Goal: Information Seeking & Learning: Learn about a topic

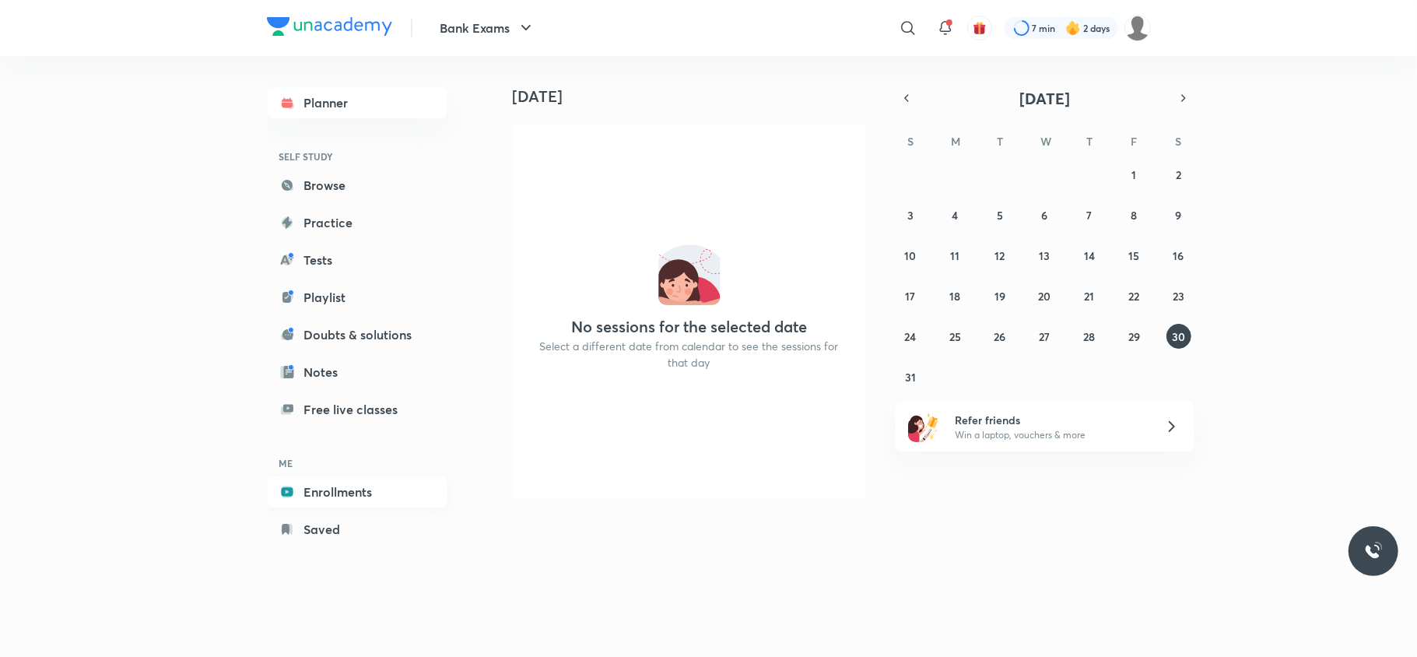
click at [340, 486] on link "Enrollments" at bounding box center [357, 491] width 181 height 31
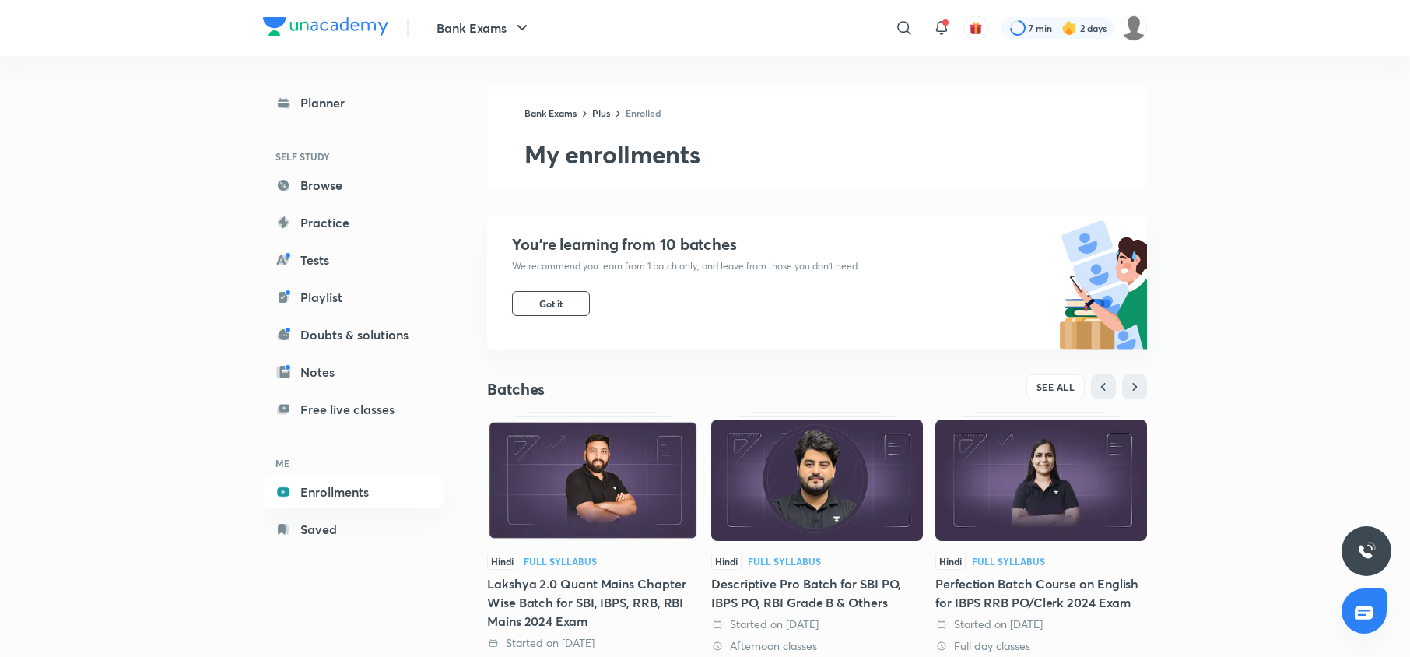
scroll to position [148, 0]
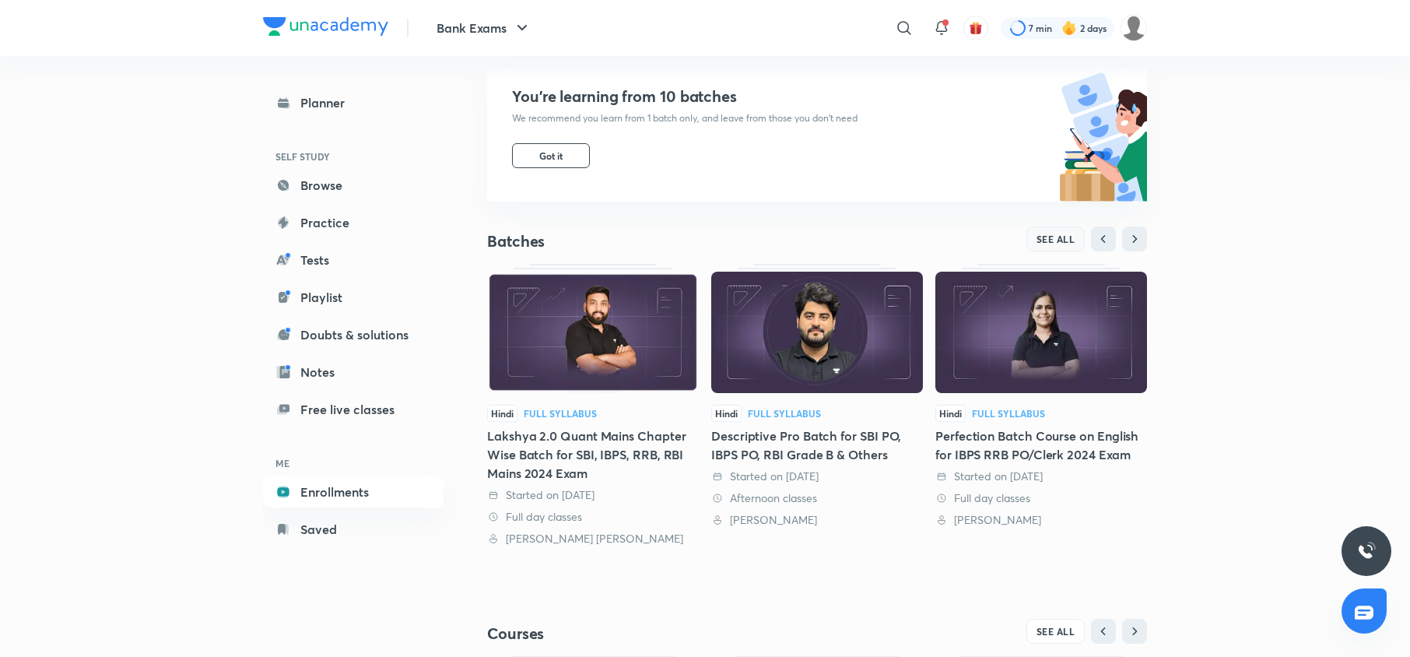
click at [1049, 233] on span "SEE ALL" at bounding box center [1056, 238] width 39 height 11
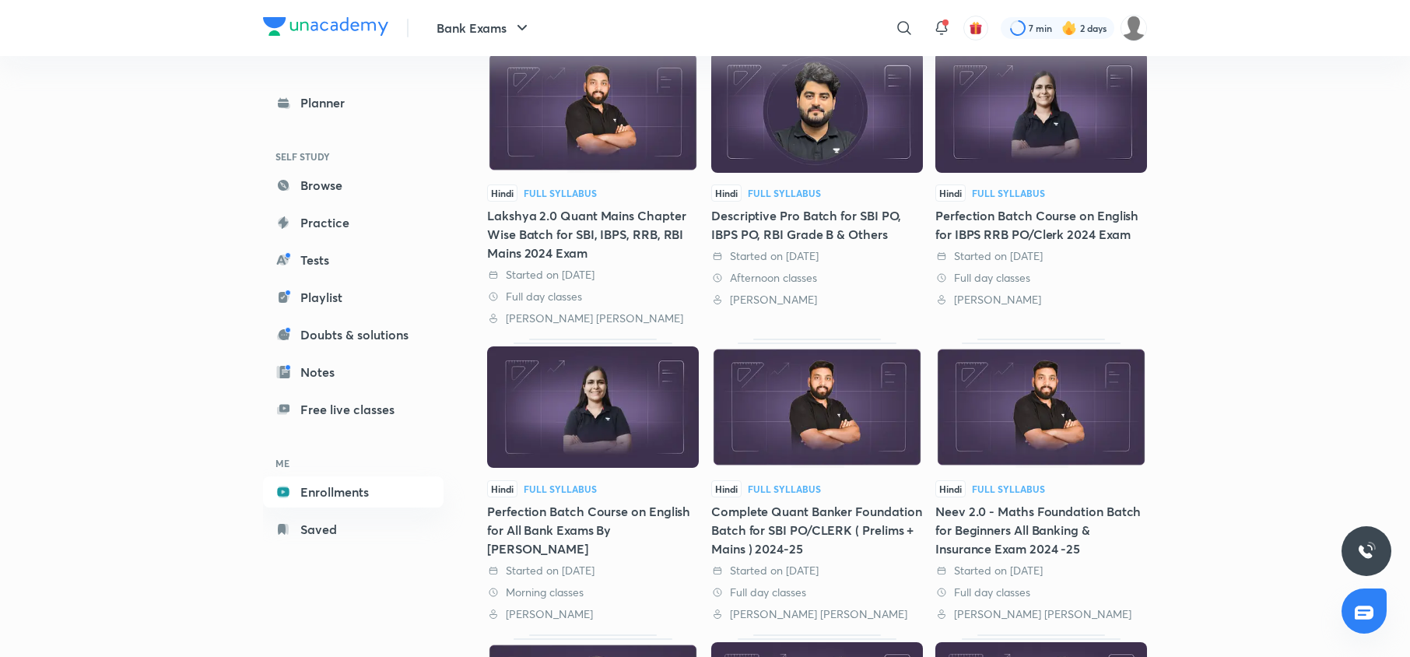
scroll to position [190, 0]
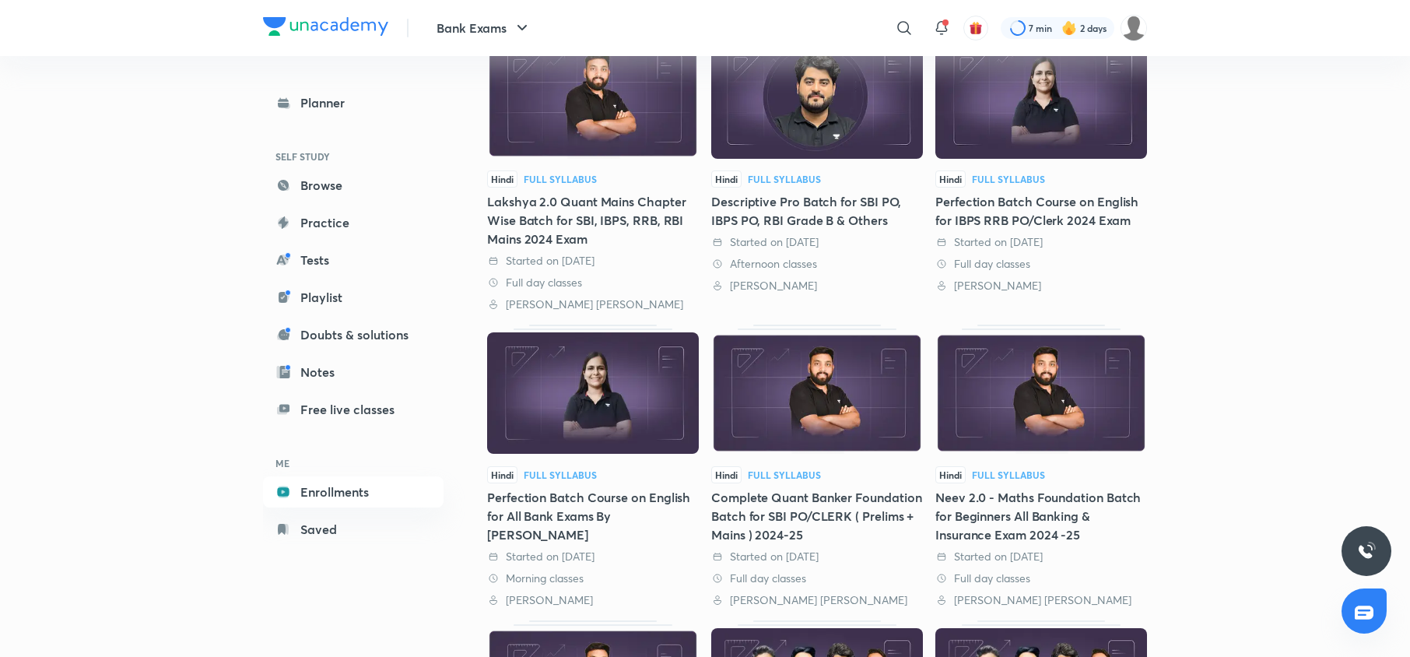
click at [979, 381] on img at bounding box center [1041, 392] width 212 height 121
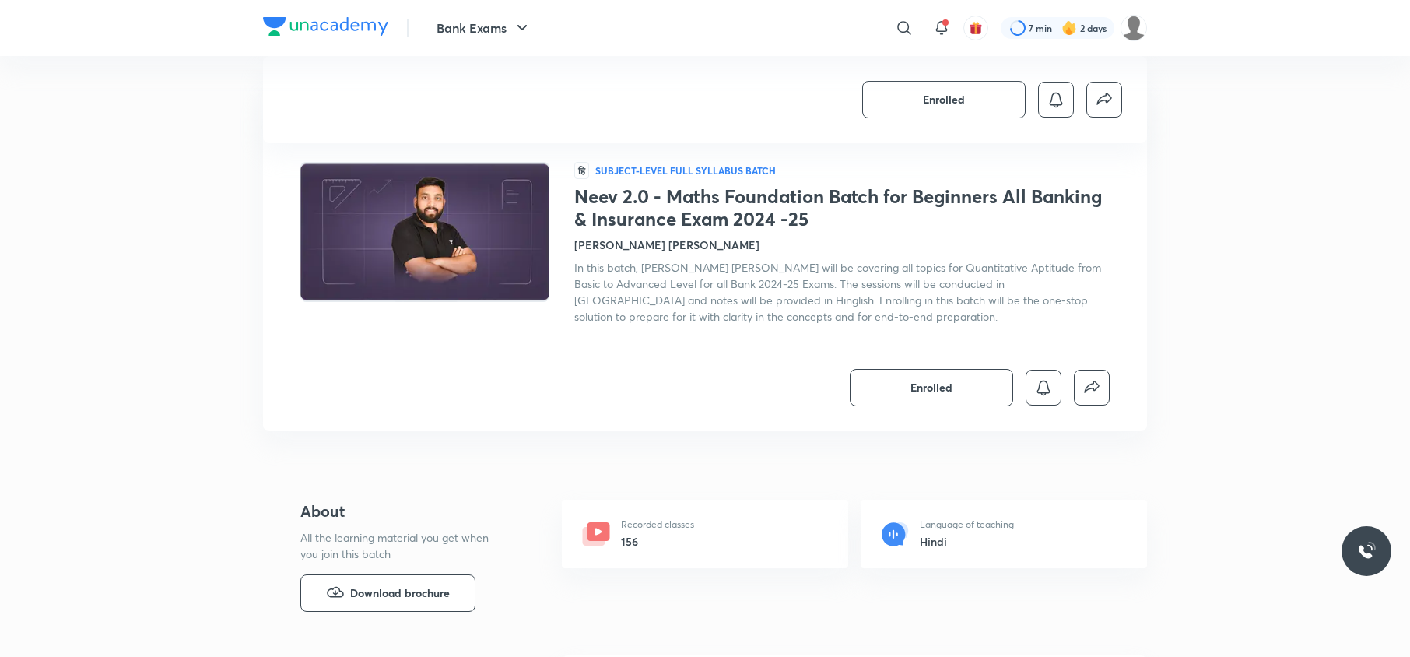
scroll to position [353, 0]
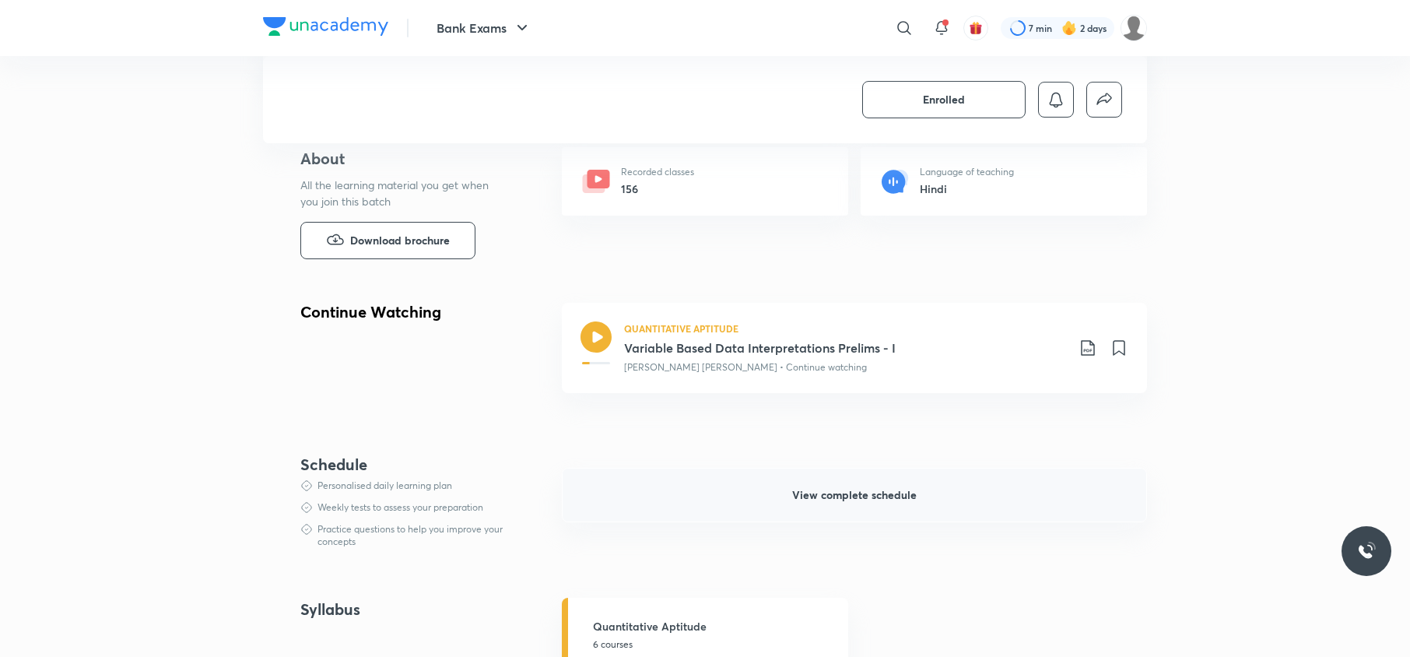
click at [825, 511] on button "View complete schedule" at bounding box center [854, 495] width 585 height 54
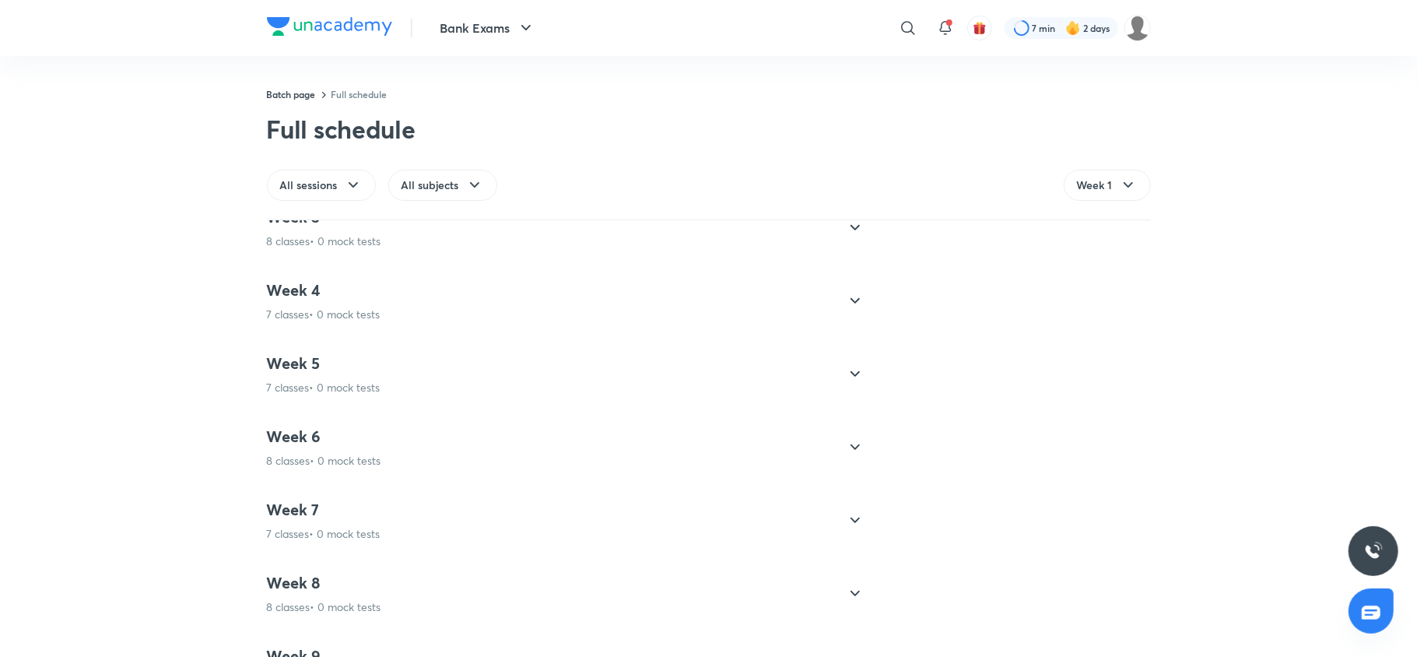
scroll to position [1086, 0]
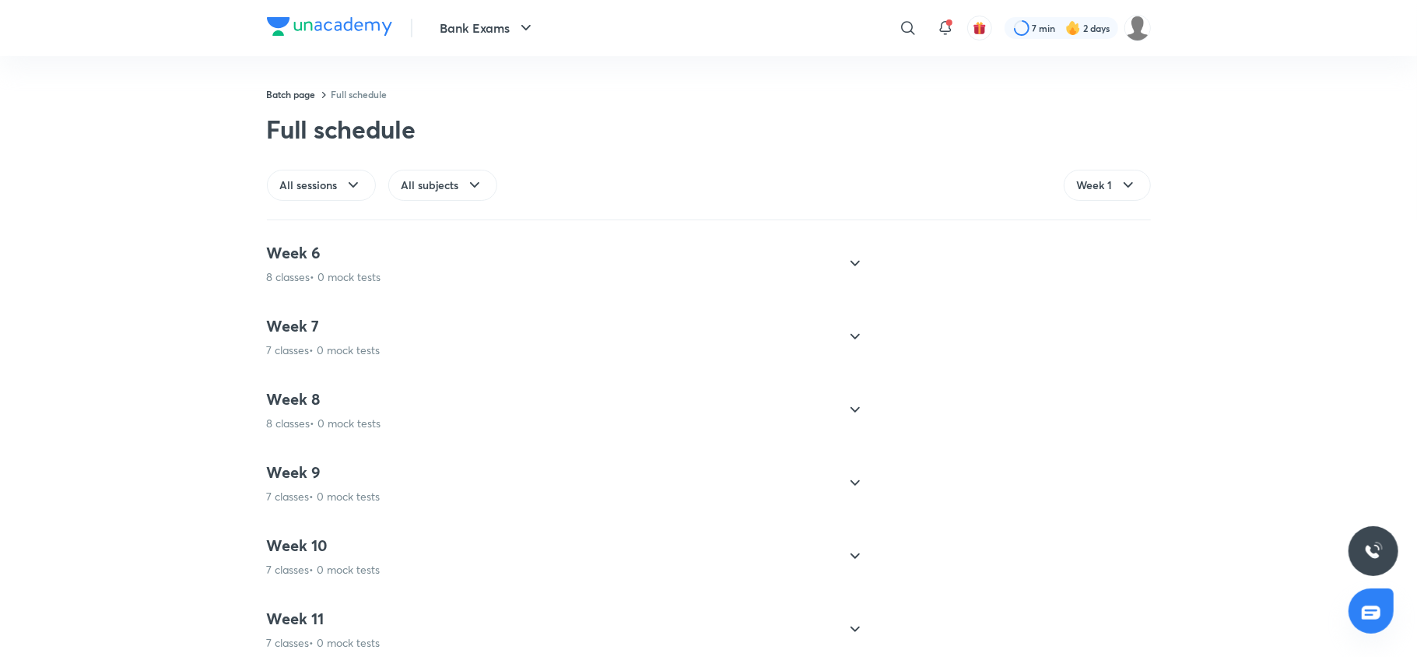
click at [349, 426] on p "8 classes • 0 mock tests" at bounding box center [324, 424] width 114 height 16
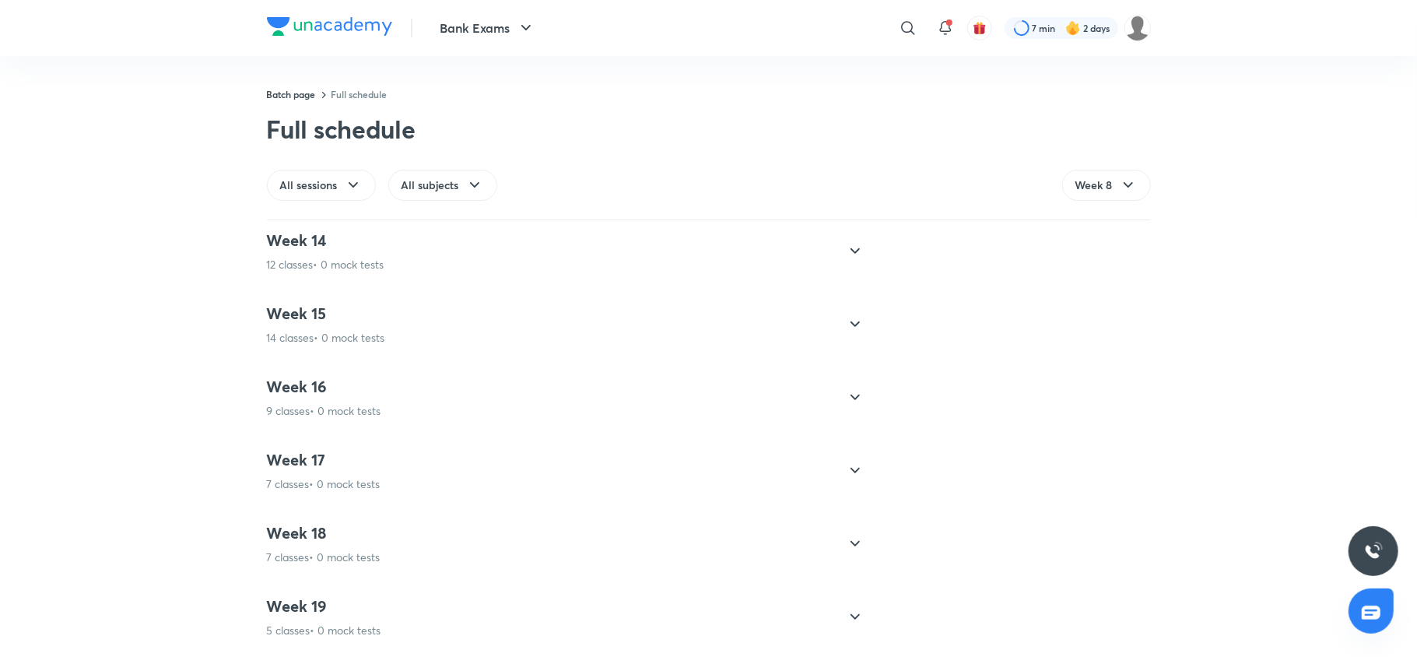
scroll to position [359, 0]
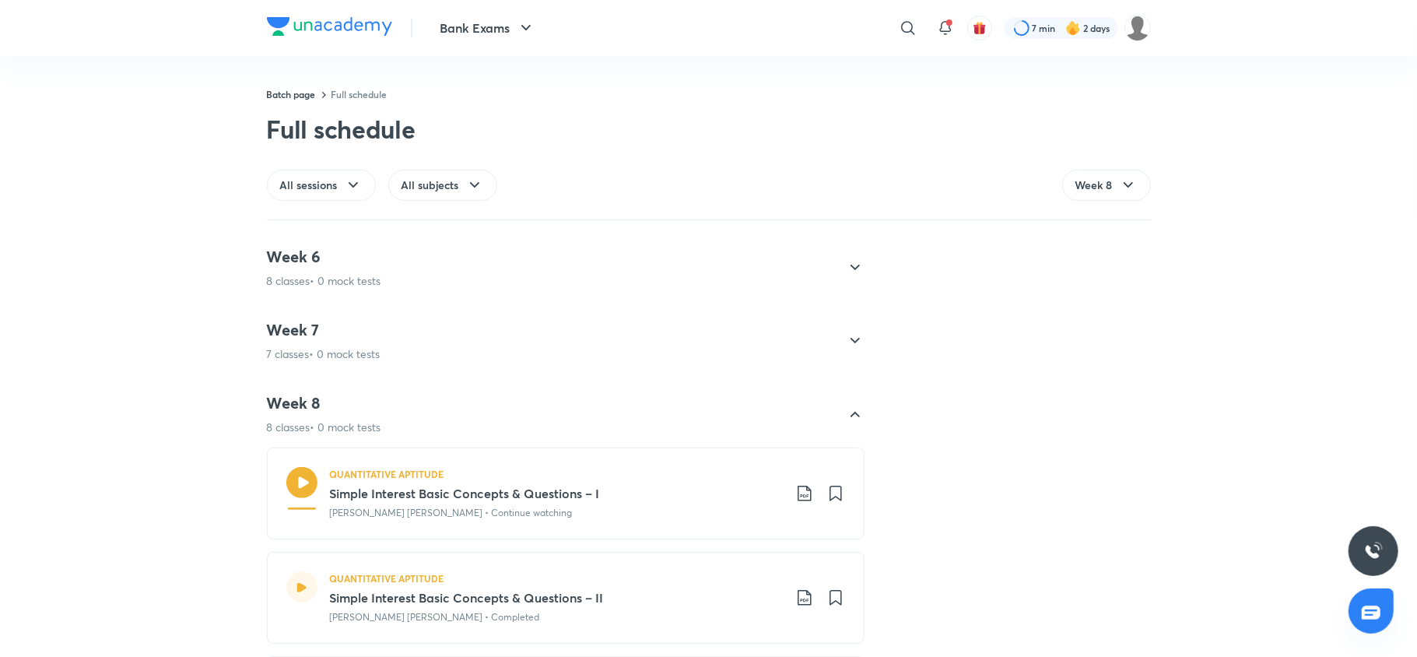
click at [349, 426] on p "8 classes • 0 mock tests" at bounding box center [324, 427] width 114 height 16
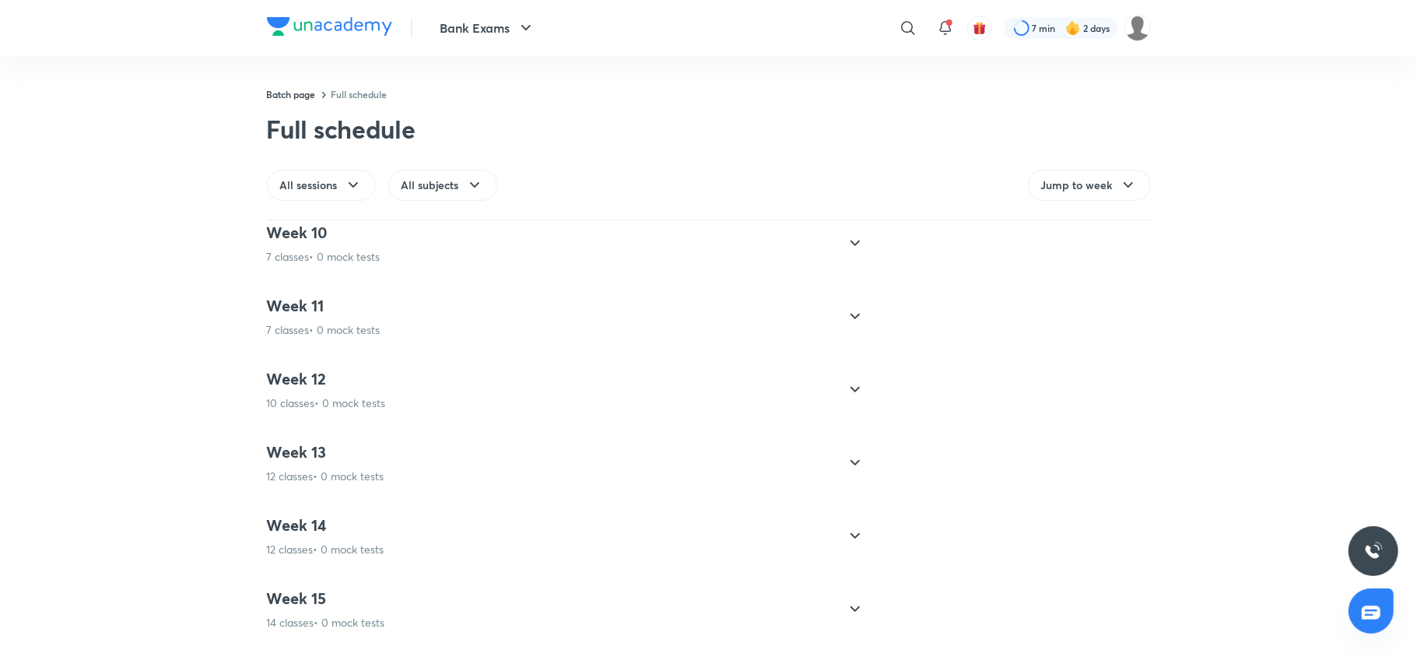
scroll to position [585, 0]
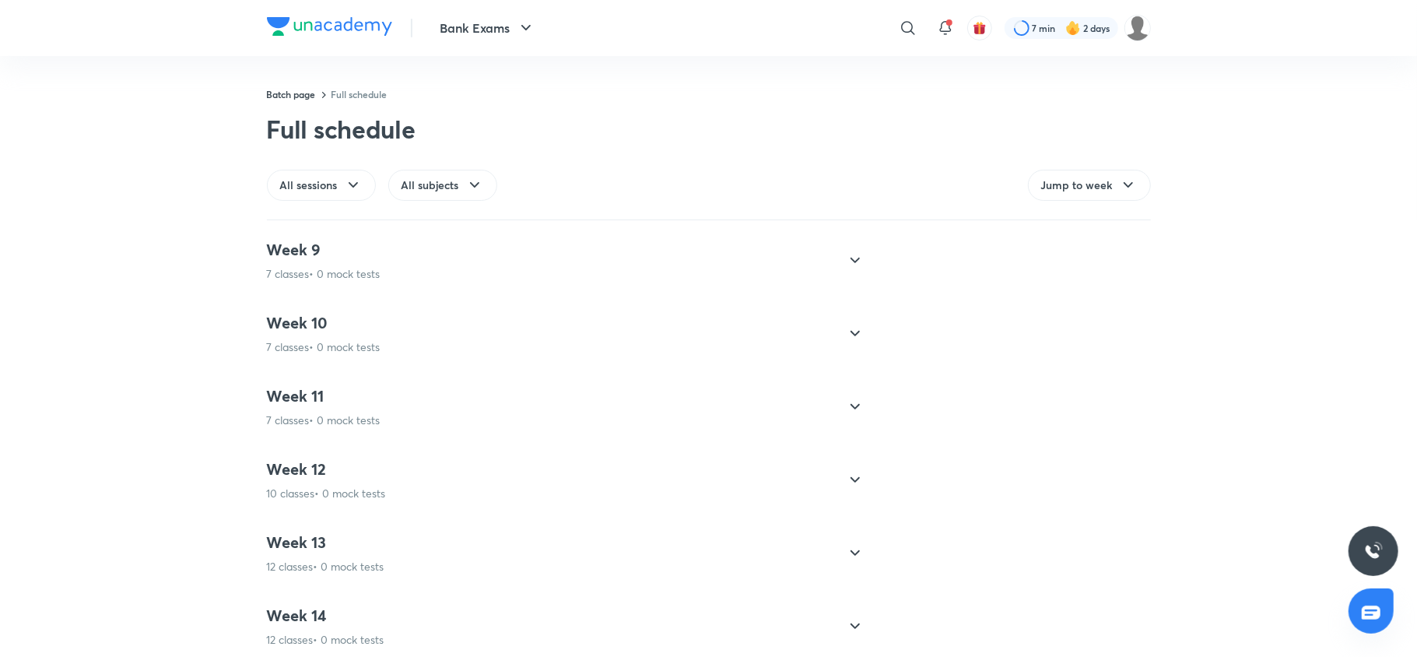
click at [318, 265] on div "Week 9 7 classes • 0 mock tests" at bounding box center [324, 261] width 114 height 42
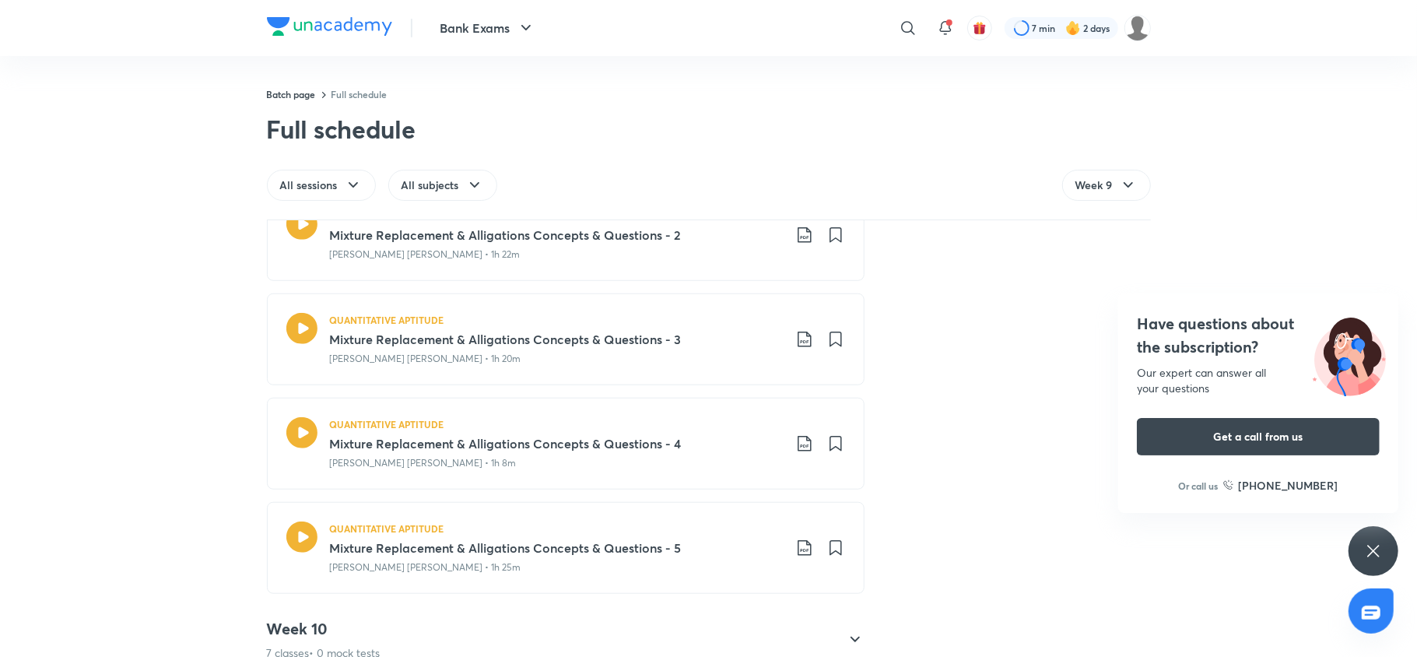
scroll to position [862, 0]
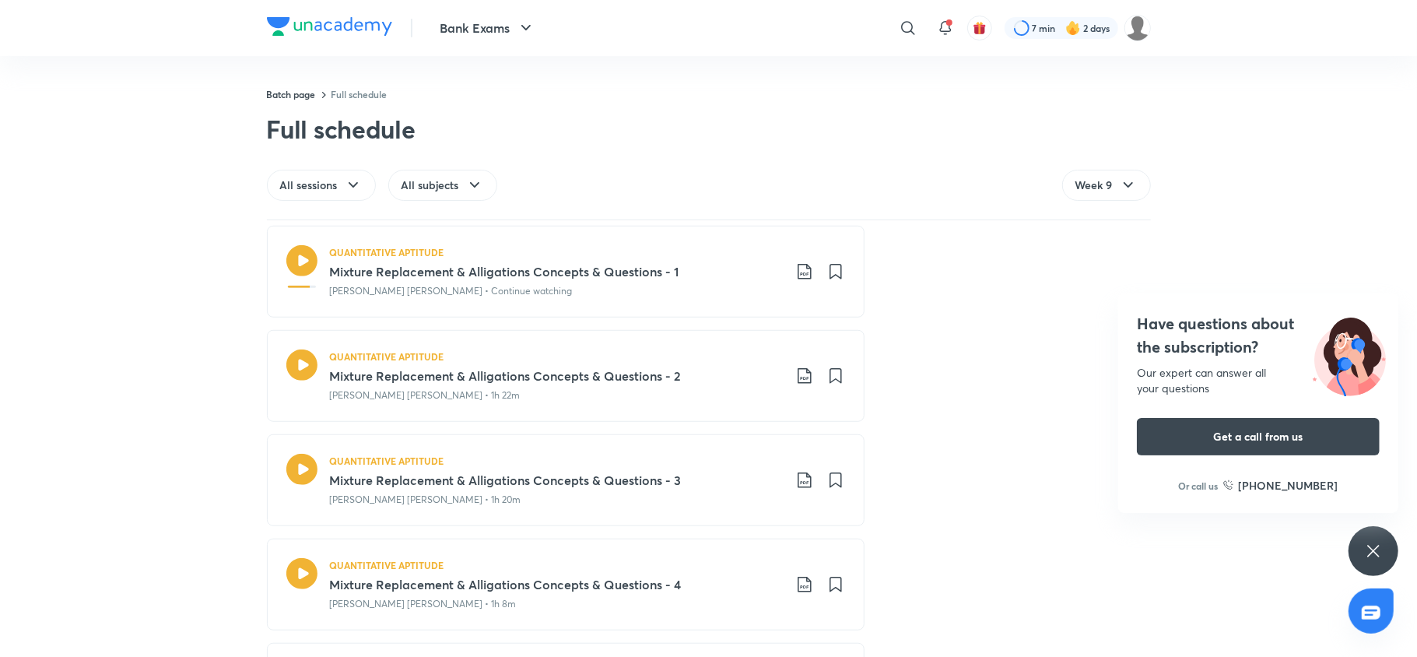
click at [297, 268] on icon at bounding box center [301, 260] width 31 height 31
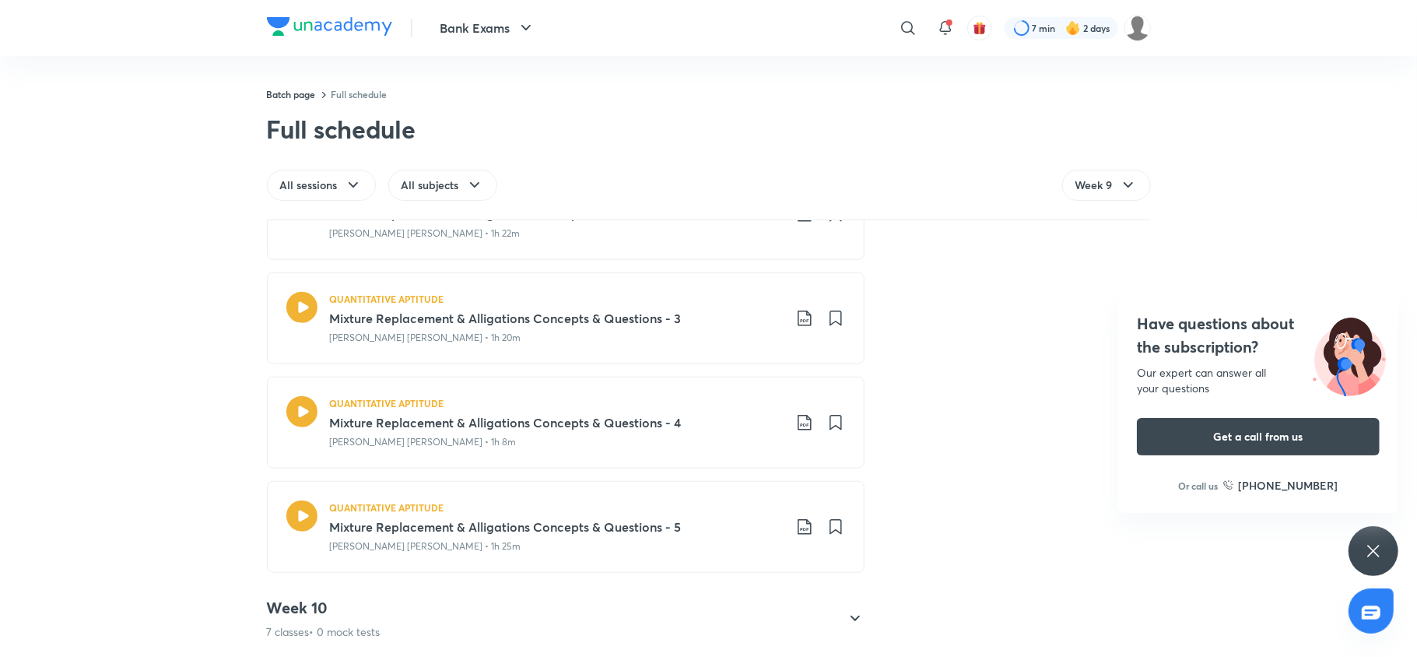
scroll to position [910, 0]
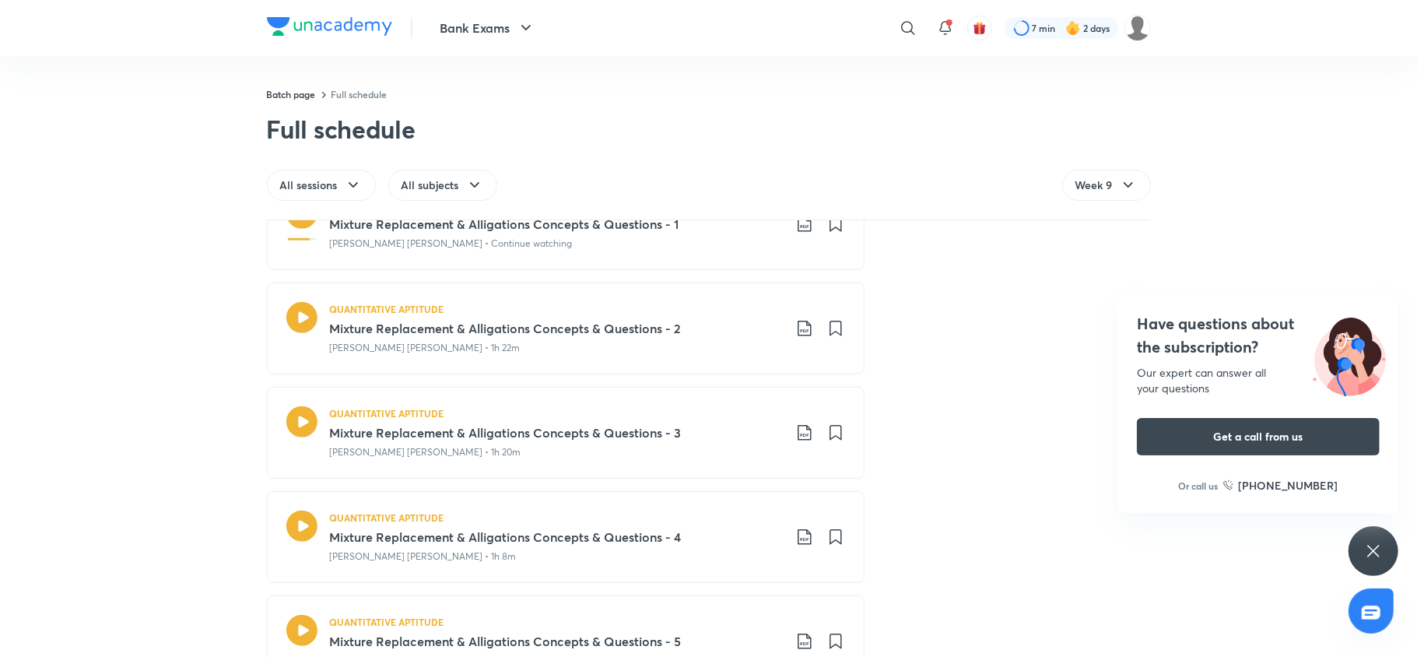
click at [290, 315] on icon at bounding box center [301, 317] width 31 height 31
